Goal: Information Seeking & Learning: Learn about a topic

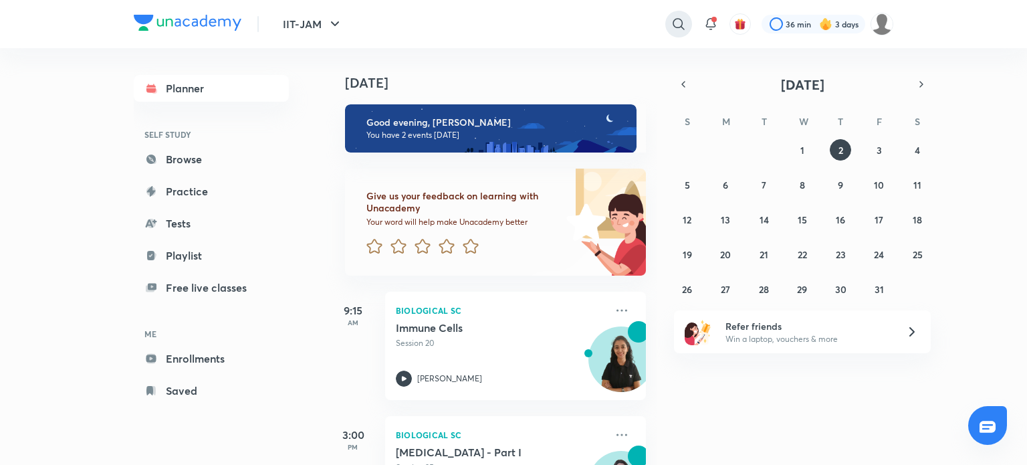
click at [673, 21] on icon at bounding box center [678, 23] width 11 height 11
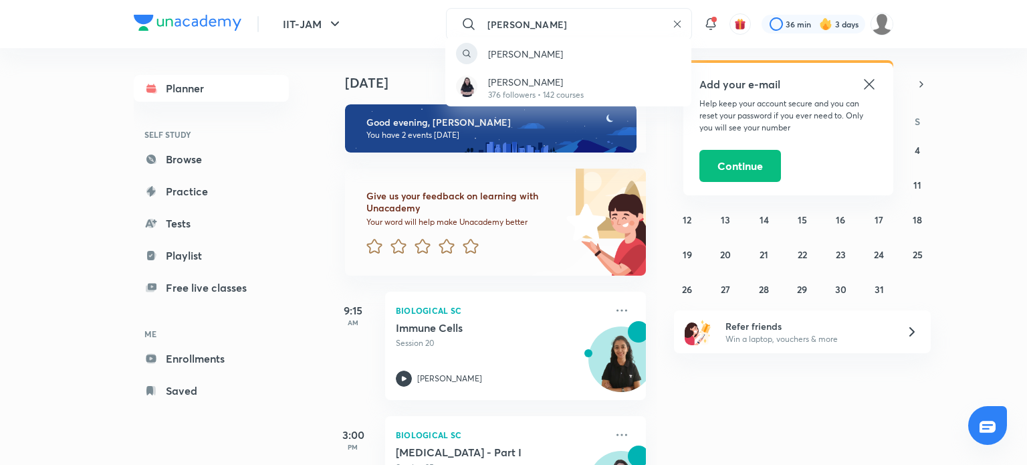
type input "[PERSON_NAME]"
click at [613, 88] on div "[PERSON_NAME] 376 followers • 142 courses" at bounding box center [568, 88] width 246 height 37
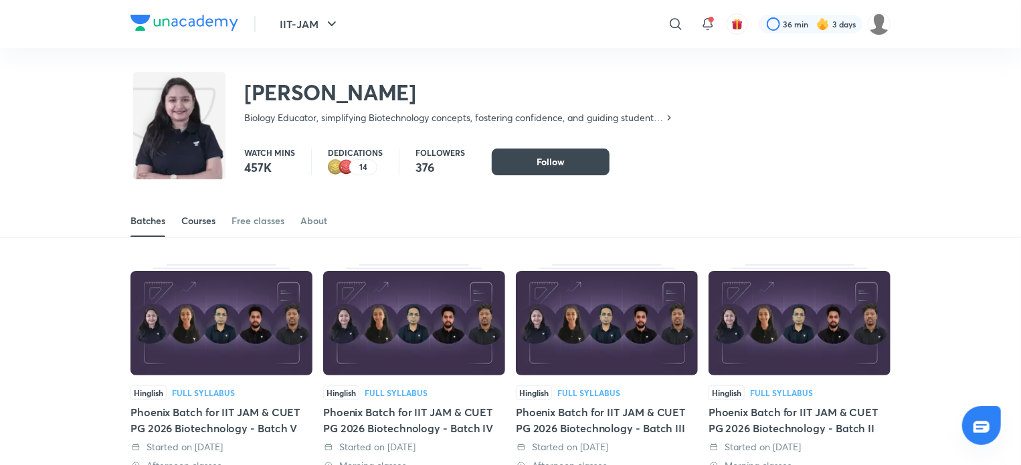
click at [193, 212] on link "Courses" at bounding box center [198, 221] width 34 height 32
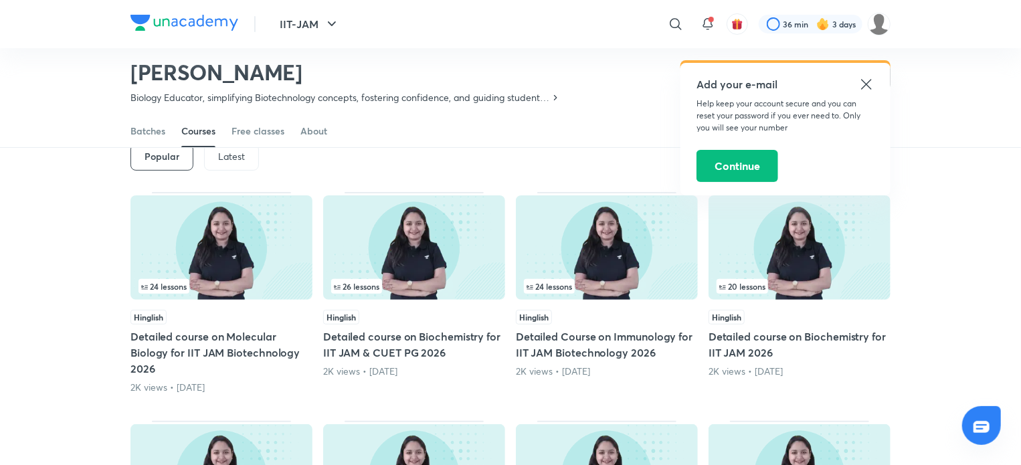
scroll to position [88, 0]
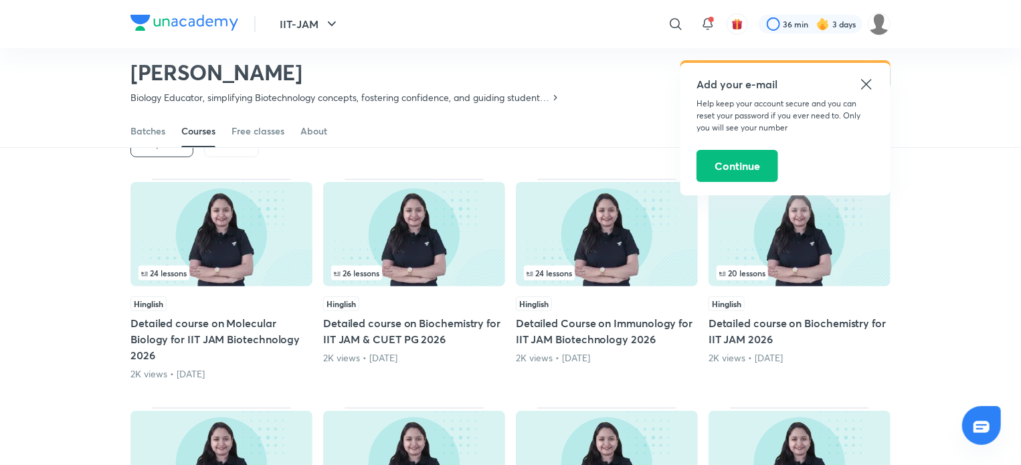
click at [254, 308] on div "Hinglish" at bounding box center [221, 303] width 182 height 15
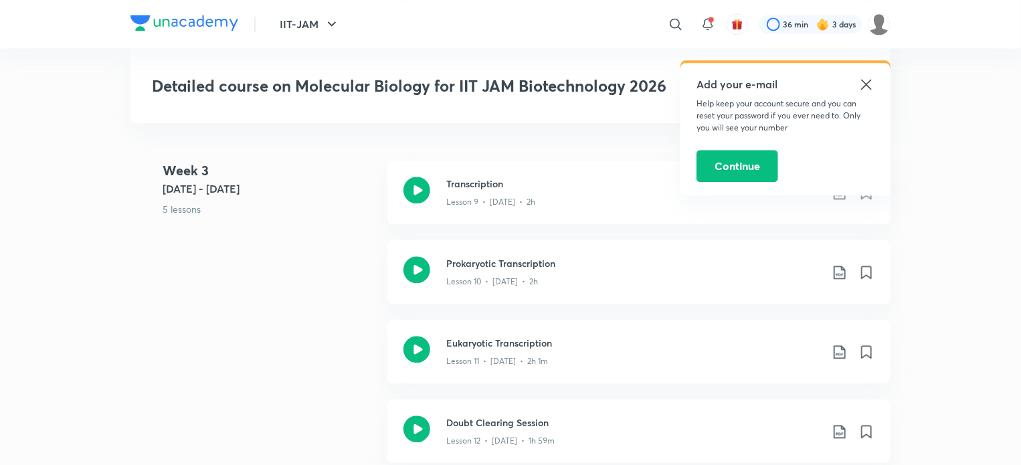
scroll to position [1551, 0]
